Goal: Use online tool/utility: Utilize a website feature to perform a specific function

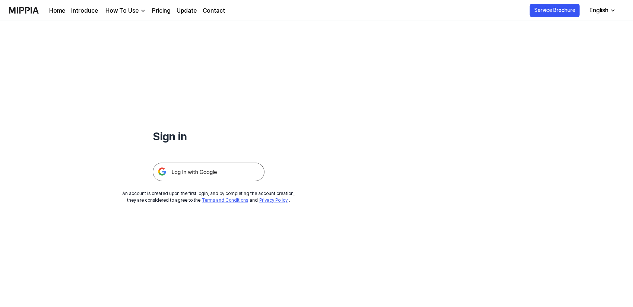
click at [226, 169] on img at bounding box center [209, 172] width 112 height 19
click at [198, 173] on img at bounding box center [209, 172] width 112 height 19
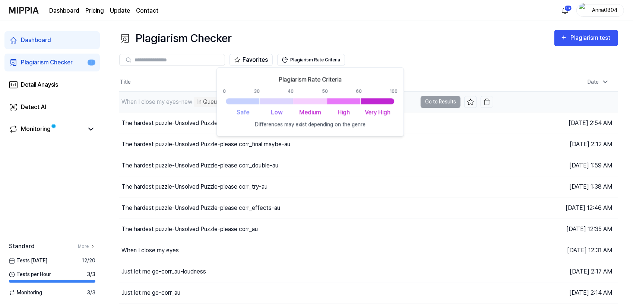
click at [192, 99] on div "When I close my eyes-new" at bounding box center [157, 102] width 71 height 9
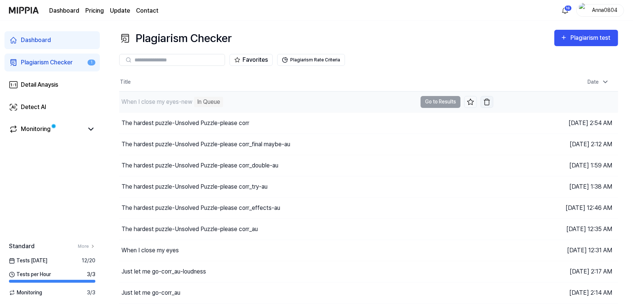
click at [487, 104] on img "button" at bounding box center [486, 101] width 7 height 7
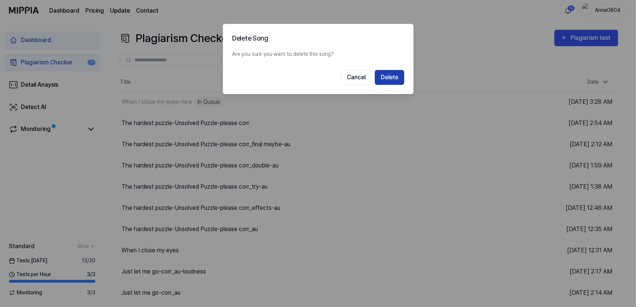
click at [393, 75] on button "Delete" at bounding box center [389, 77] width 29 height 15
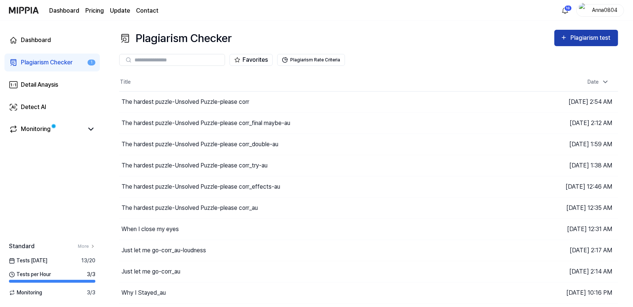
click at [567, 41] on icon "button" at bounding box center [564, 37] width 7 height 9
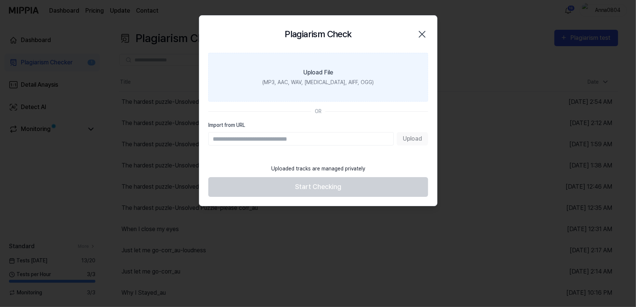
click at [326, 73] on div "Upload File" at bounding box center [318, 72] width 30 height 9
click at [0, 0] on input "Upload File (MP3, AAC, WAV, FLAC, AIFF, OGG)" at bounding box center [0, 0] width 0 height 0
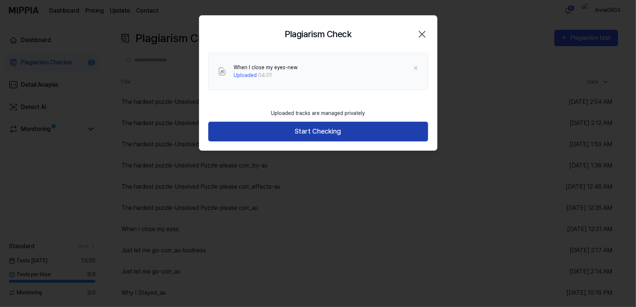
click at [288, 127] on button "Start Checking" at bounding box center [318, 132] width 220 height 20
click at [307, 139] on button "Start Checking" at bounding box center [318, 132] width 220 height 20
click at [305, 126] on button "Start Checking" at bounding box center [318, 132] width 220 height 20
click at [301, 132] on button "Start Checking" at bounding box center [318, 132] width 220 height 20
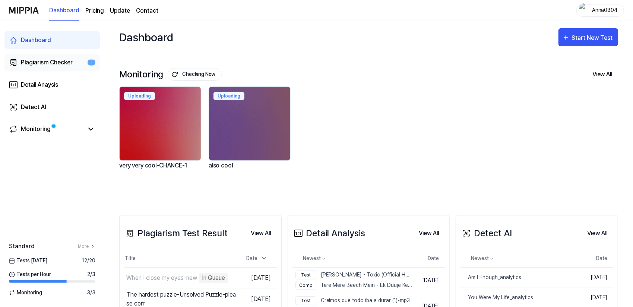
click at [62, 61] on div "Plagiarism Checker" at bounding box center [47, 62] width 52 height 9
click at [50, 59] on div "Plagiarism Checker" at bounding box center [47, 62] width 52 height 9
click at [33, 56] on link "Plagiarism Checker 1" at bounding box center [51, 63] width 95 height 18
click at [40, 63] on div "Plagiarism Checker" at bounding box center [47, 62] width 52 height 9
click at [39, 57] on link "Plagiarism Checker 1" at bounding box center [51, 63] width 95 height 18
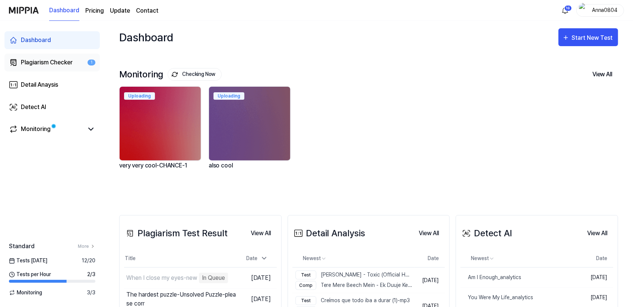
click at [45, 66] on div "Plagiarism Checker" at bounding box center [47, 62] width 52 height 9
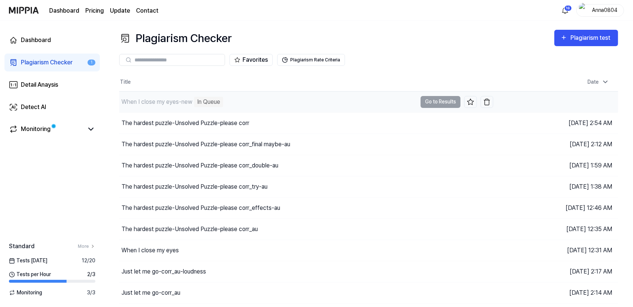
click at [201, 102] on div "In Queue" at bounding box center [208, 102] width 29 height 10
click at [158, 104] on div "When I close my eyes-new" at bounding box center [157, 102] width 71 height 9
